Goal: Task Accomplishment & Management: Use online tool/utility

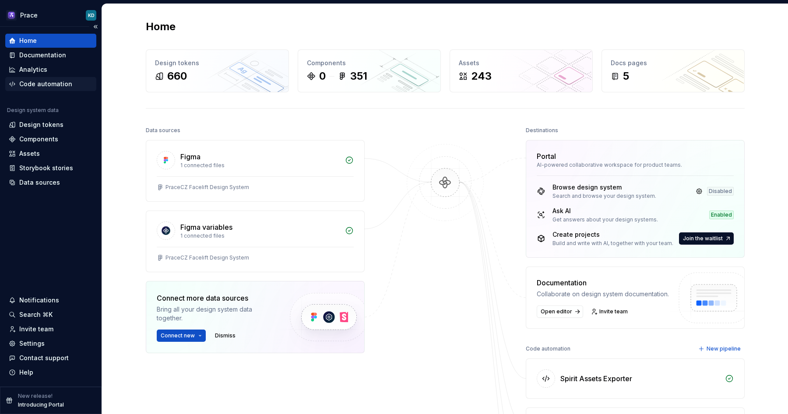
click at [46, 81] on div "Code automation" at bounding box center [45, 84] width 53 height 9
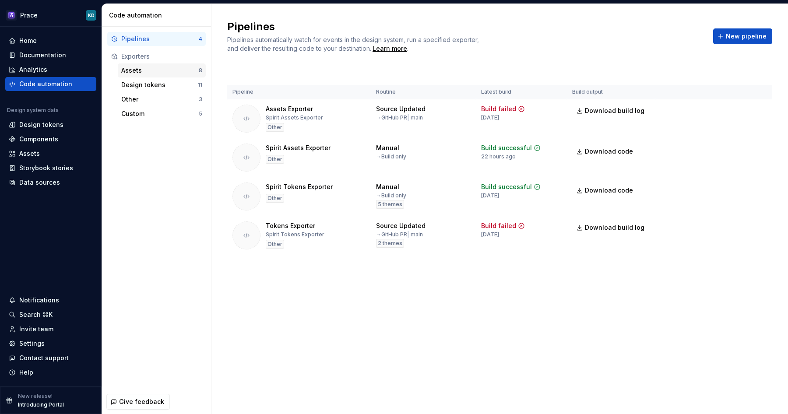
click at [177, 73] on div "Assets" at bounding box center [159, 70] width 77 height 9
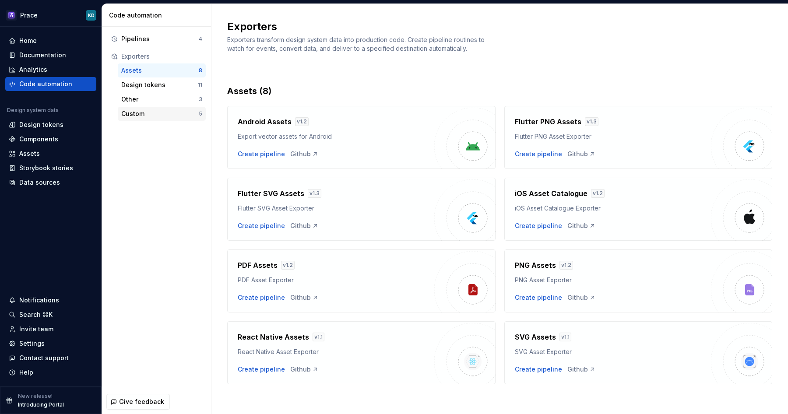
click at [170, 118] on div "Custom 5" at bounding box center [162, 114] width 88 height 14
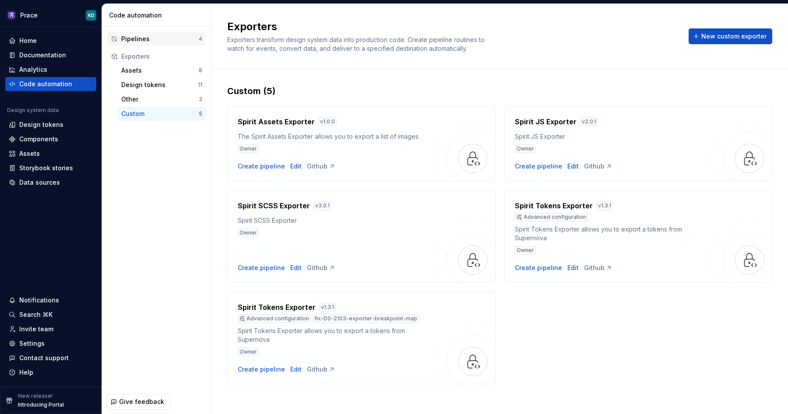
click at [170, 44] on div "Pipelines 4" at bounding box center [156, 39] width 99 height 14
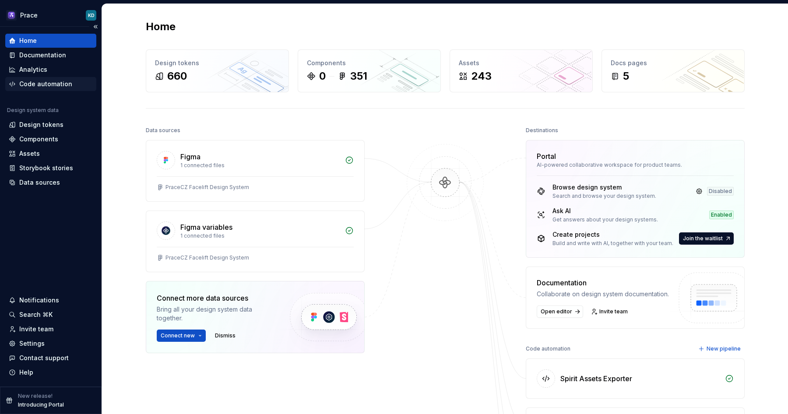
click at [52, 85] on div "Code automation" at bounding box center [45, 84] width 53 height 9
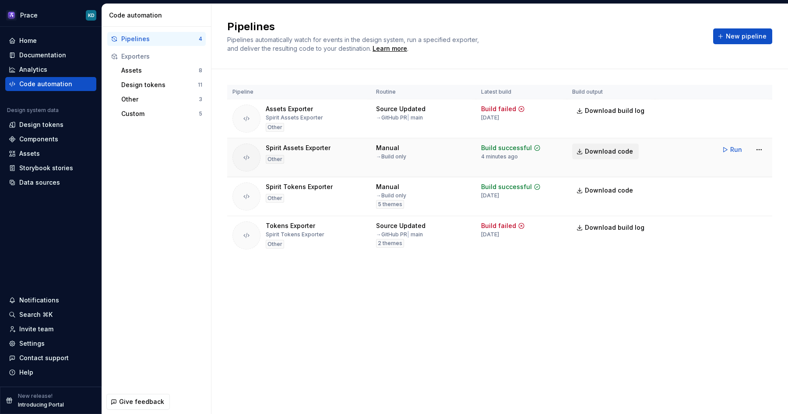
click at [616, 155] on span "Download code" at bounding box center [609, 151] width 48 height 9
click at [47, 151] on div "Assets" at bounding box center [51, 153] width 84 height 9
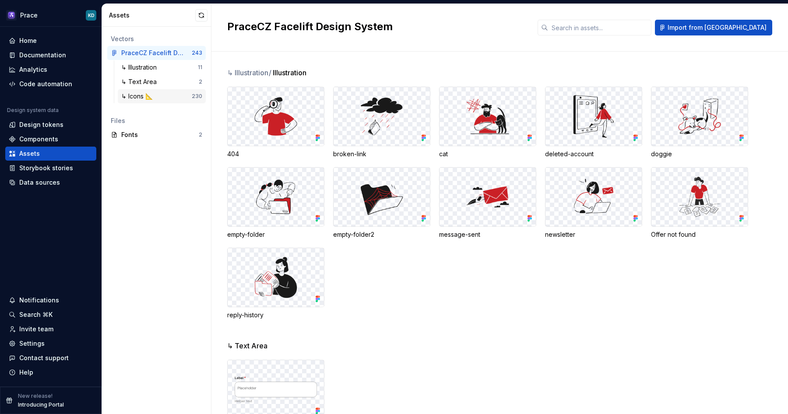
click at [162, 97] on div "↳ Icons 📐" at bounding box center [156, 96] width 70 height 9
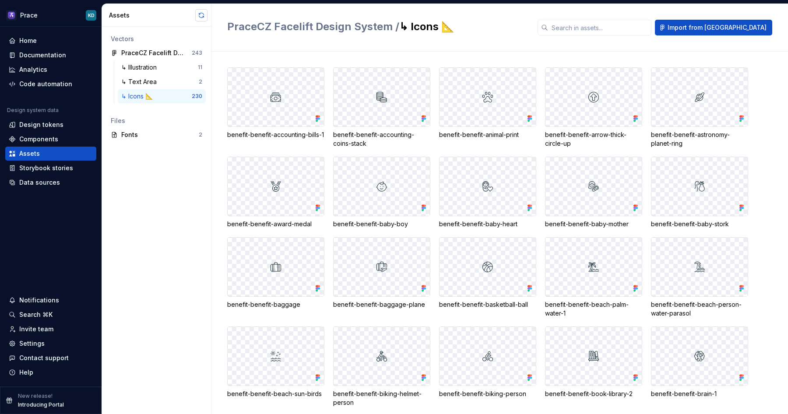
click at [202, 15] on button "button" at bounding box center [201, 15] width 12 height 12
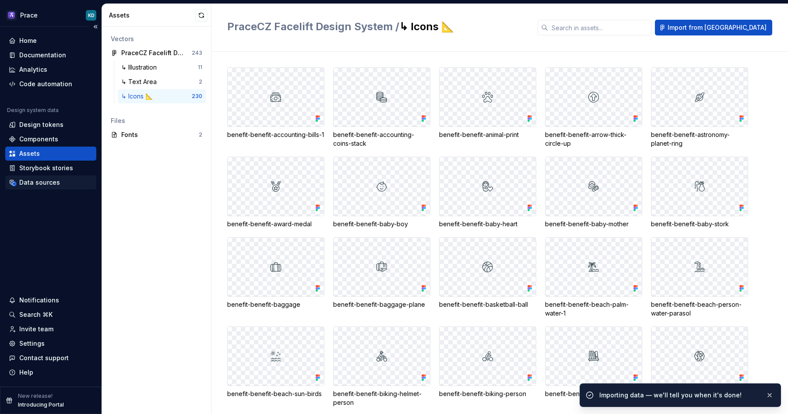
click at [51, 182] on div "Data sources" at bounding box center [39, 182] width 41 height 9
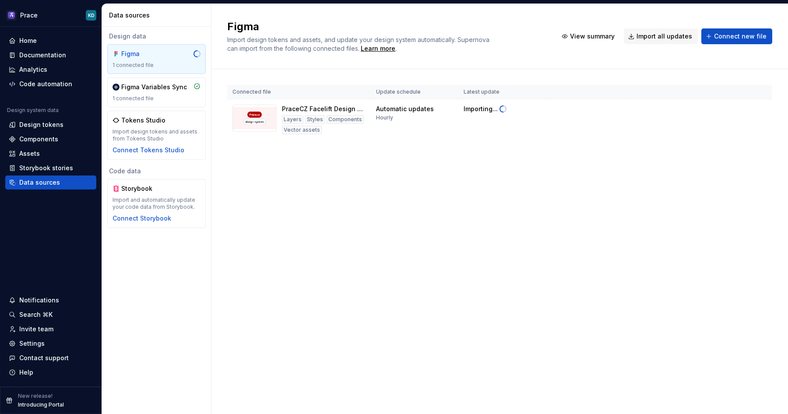
click at [517, 19] on div "Figma Import design tokens and assets, and update your design system automatica…" at bounding box center [499, 36] width 577 height 65
click at [46, 81] on div "Code automation" at bounding box center [45, 84] width 53 height 9
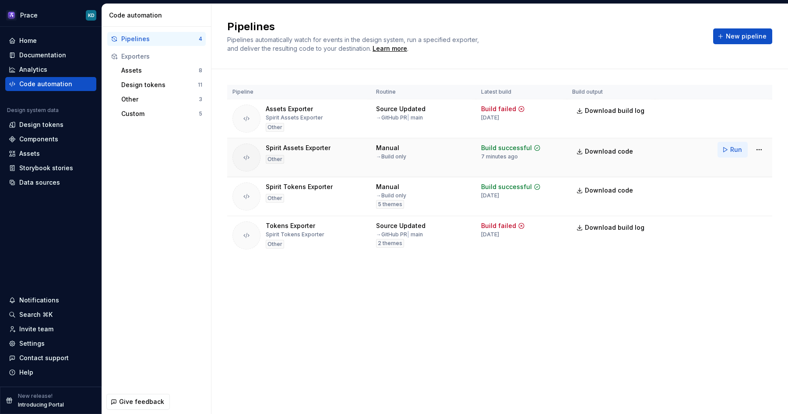
click at [729, 151] on button "Run" at bounding box center [733, 150] width 30 height 16
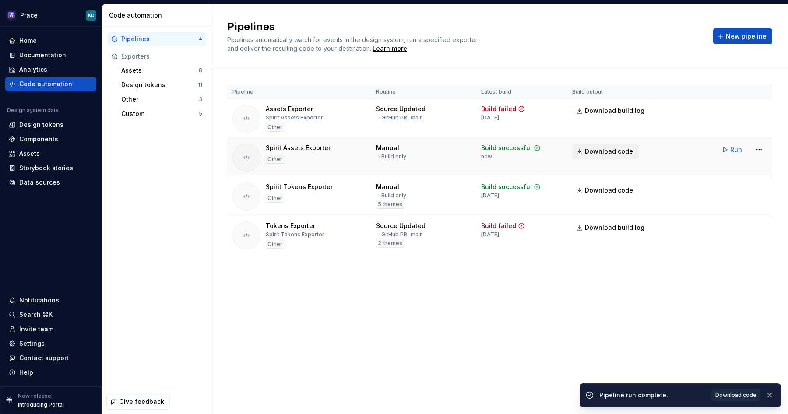
click at [587, 151] on span "Download code" at bounding box center [609, 151] width 48 height 9
